Goal: Task Accomplishment & Management: Complete application form

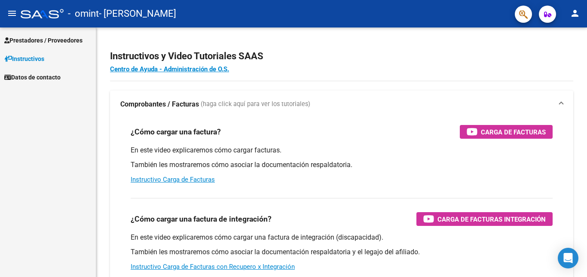
click at [64, 41] on span "Prestadores / Proveedores" at bounding box center [43, 40] width 78 height 9
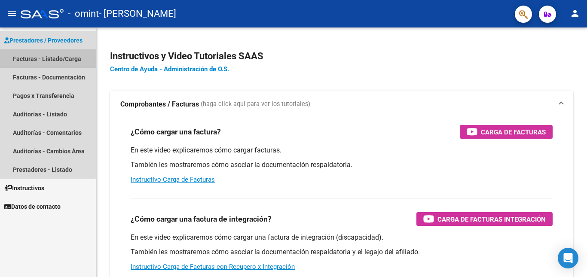
click at [53, 56] on link "Facturas - Listado/Carga" at bounding box center [48, 58] width 96 height 18
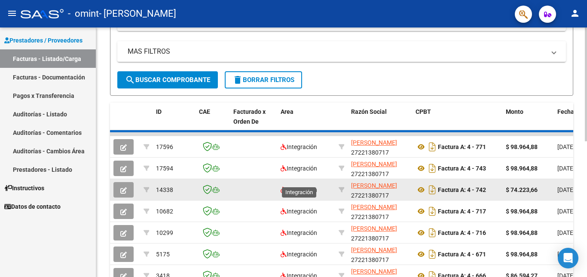
scroll to position [172, 0]
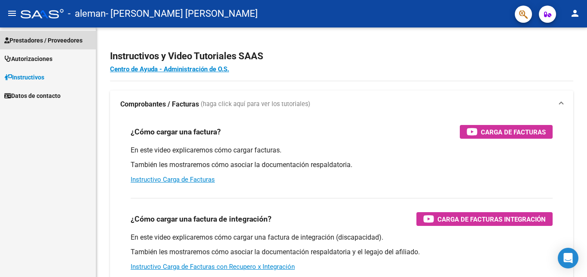
click at [54, 40] on span "Prestadores / Proveedores" at bounding box center [43, 40] width 78 height 9
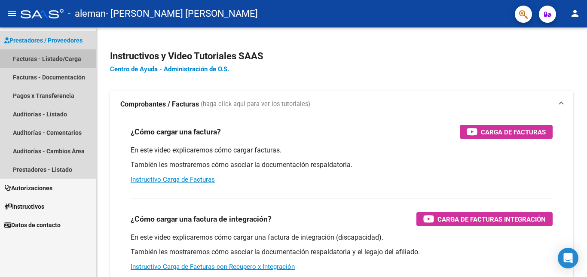
click at [59, 57] on link "Facturas - Listado/Carga" at bounding box center [48, 58] width 96 height 18
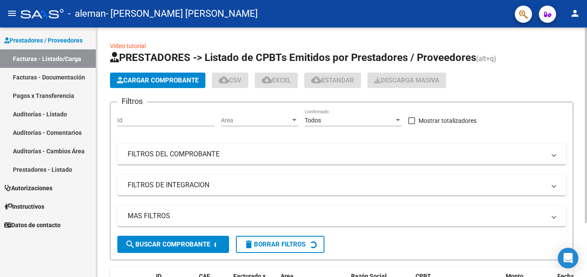
click at [154, 79] on span "Cargar Comprobante" at bounding box center [158, 80] width 82 height 8
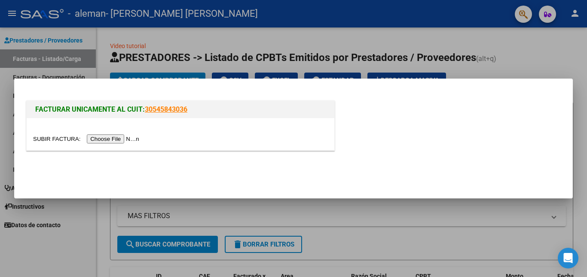
click at [118, 138] on input "file" at bounding box center [87, 138] width 109 height 9
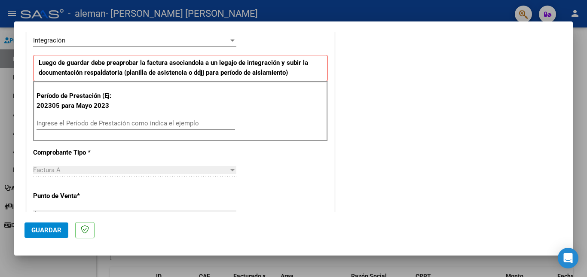
scroll to position [201, 0]
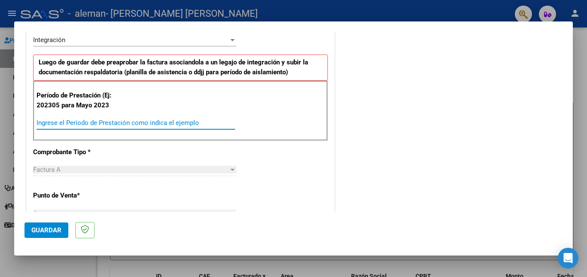
click at [83, 123] on input "Ingrese el Período de Prestación como indica el ejemplo" at bounding box center [136, 123] width 198 height 8
type input "202507"
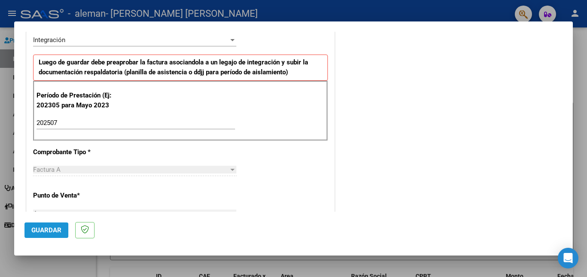
click at [31, 231] on span "Guardar" at bounding box center [46, 230] width 30 height 8
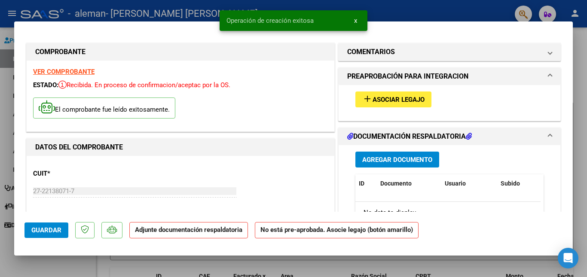
click at [386, 92] on button "add Asociar Legajo" at bounding box center [393, 100] width 76 height 16
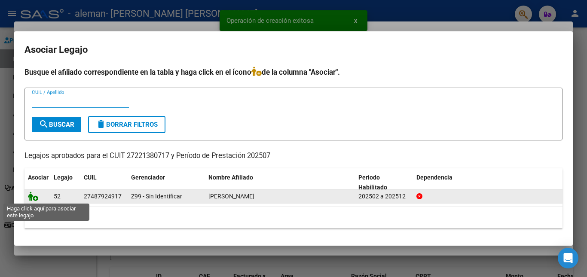
click at [34, 196] on icon at bounding box center [33, 196] width 10 height 9
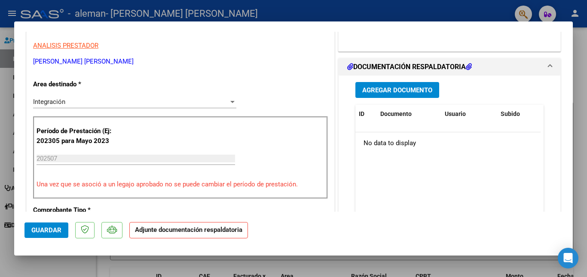
scroll to position [172, 0]
click at [366, 92] on span "Agregar Documento" at bounding box center [397, 90] width 70 height 8
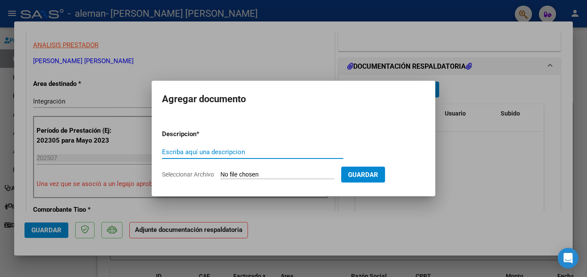
drag, startPoint x: 211, startPoint y: 148, endPoint x: 286, endPoint y: 21, distance: 147.9
click at [286, 21] on div "COMPROBANTE VER COMPROBANTE ESTADO: Recibida. En proceso de confirmacion/acepta…" at bounding box center [293, 138] width 587 height 277
type input "Asistencia"
click at [269, 174] on input "Seleccionar Archivo" at bounding box center [277, 175] width 114 height 8
type input "C:\fakepath\[PERSON_NAME] 2507 Asistencia.pdf"
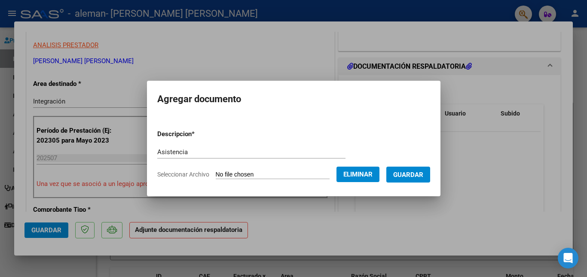
click at [415, 171] on span "Guardar" at bounding box center [408, 175] width 30 height 8
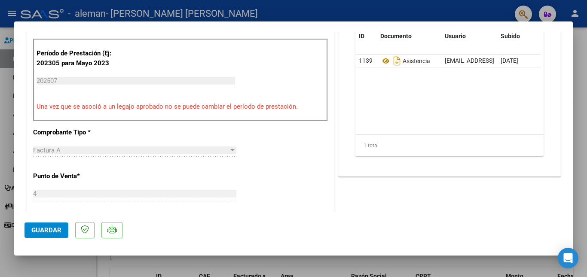
scroll to position [258, 0]
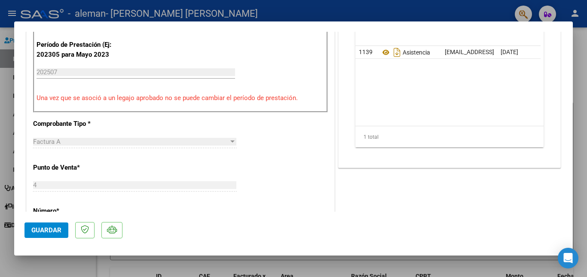
click at [40, 236] on button "Guardar" at bounding box center [46, 230] width 44 height 15
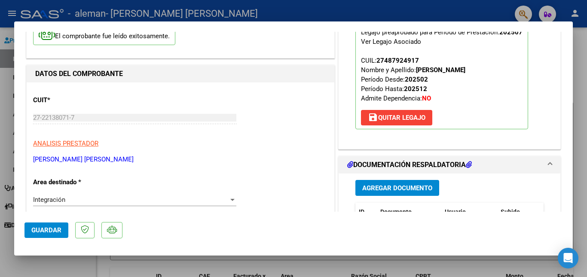
scroll to position [0, 0]
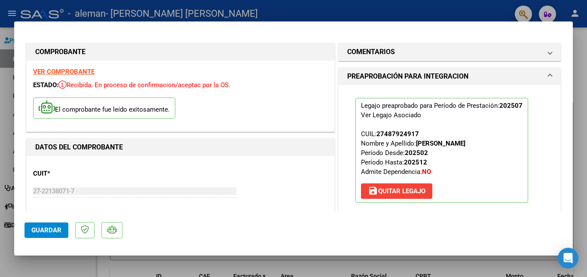
click at [577, 65] on div at bounding box center [293, 138] width 587 height 277
type input "$ 0,00"
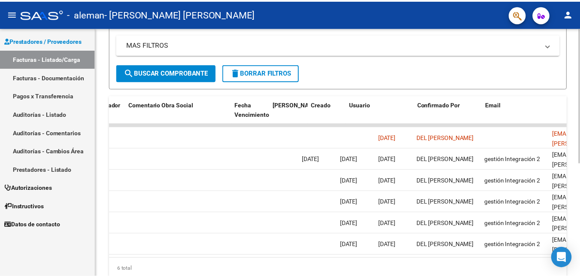
scroll to position [0, 1348]
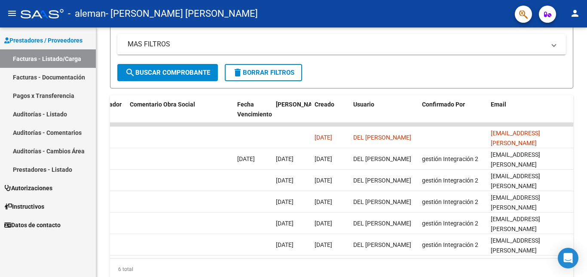
click at [574, 12] on mat-icon "person" at bounding box center [575, 13] width 10 height 10
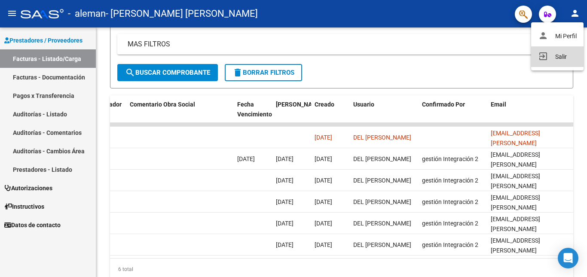
click at [556, 55] on button "exit_to_app Salir" at bounding box center [557, 56] width 52 height 21
